Goal: Information Seeking & Learning: Learn about a topic

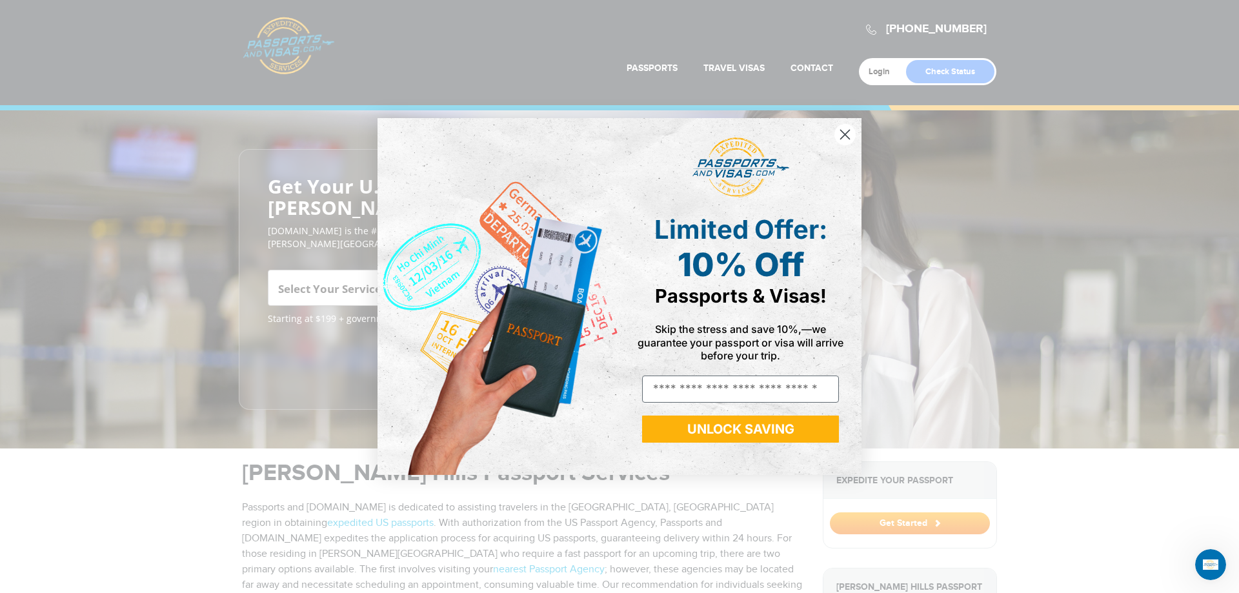
click at [847, 137] on icon "Close dialog" at bounding box center [845, 134] width 9 height 9
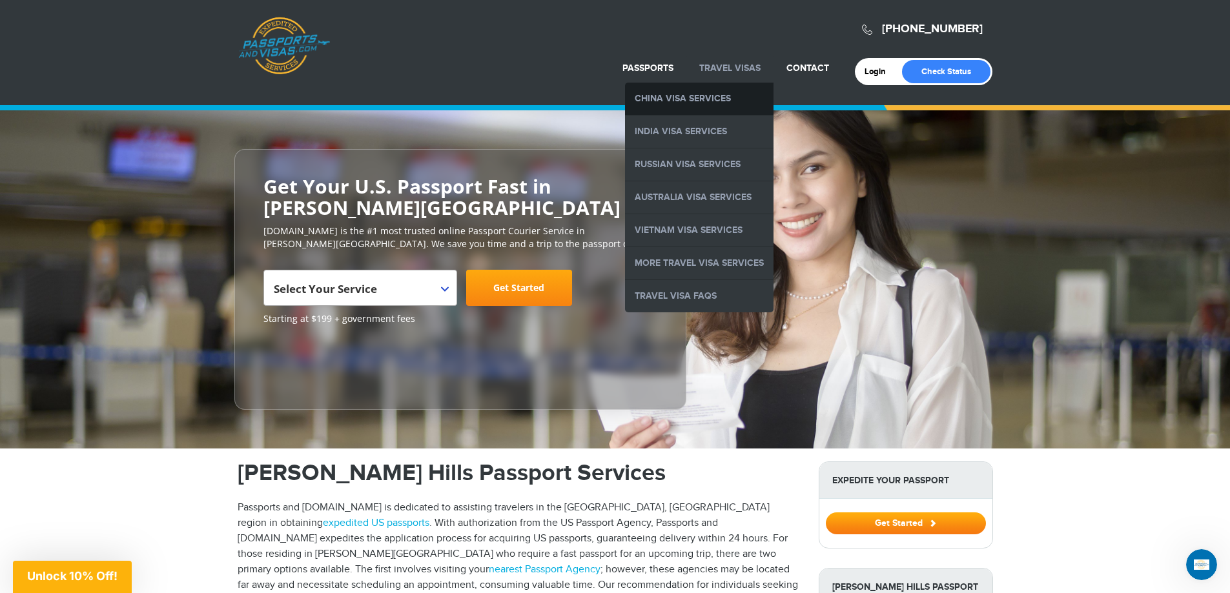
click at [688, 94] on link "China Visa Services" at bounding box center [699, 99] width 148 height 32
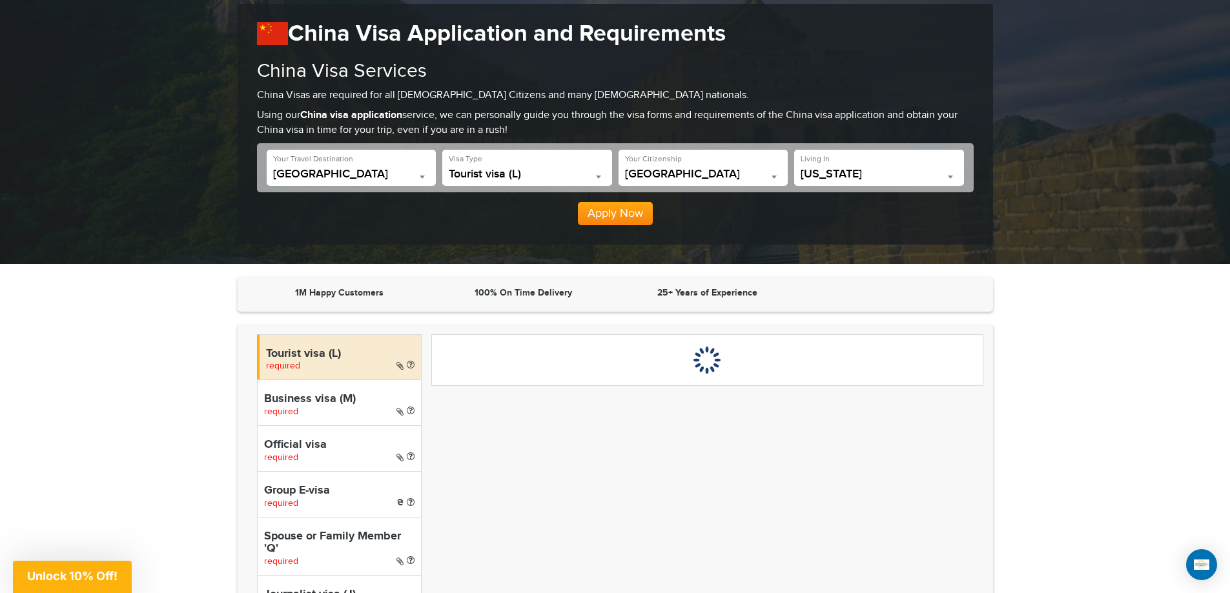
click at [336, 365] on div "Tourist visa (L) required" at bounding box center [339, 357] width 165 height 46
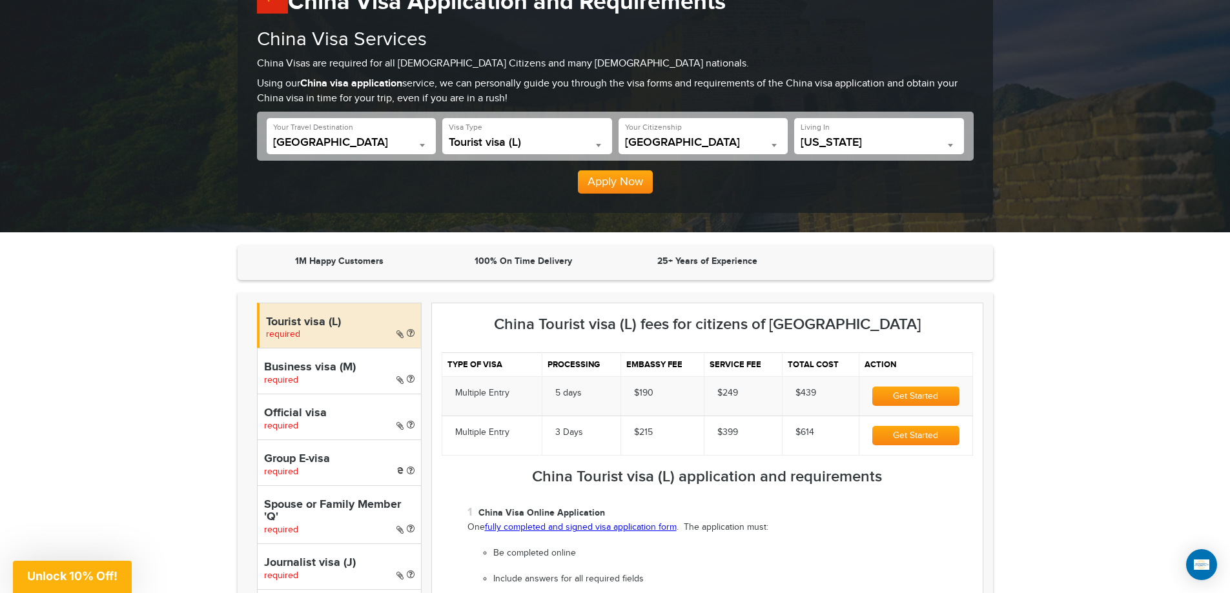
scroll to position [129, 0]
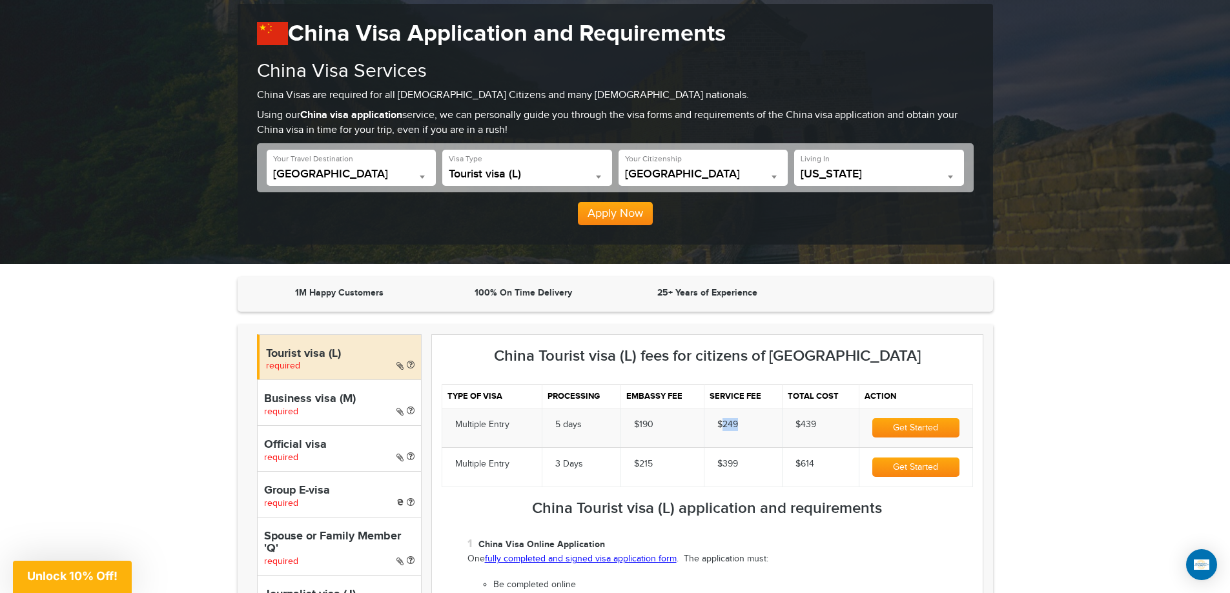
drag, startPoint x: 721, startPoint y: 421, endPoint x: 747, endPoint y: 421, distance: 25.8
click at [747, 421] on td "$249" at bounding box center [743, 427] width 78 height 39
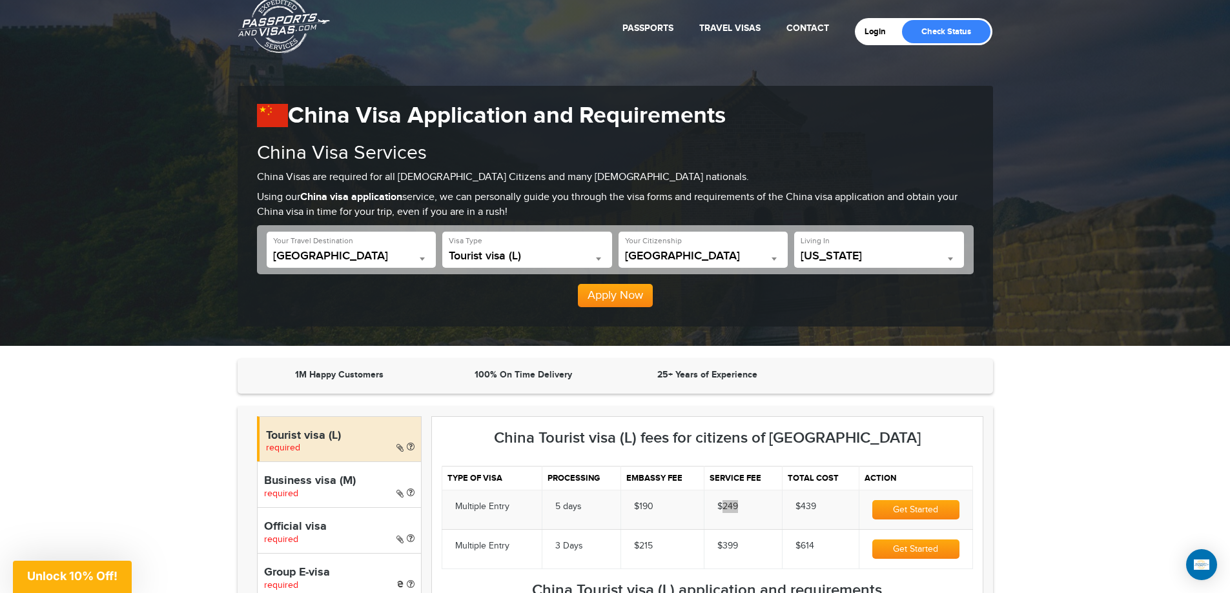
scroll to position [0, 0]
